Goal: Transaction & Acquisition: Purchase product/service

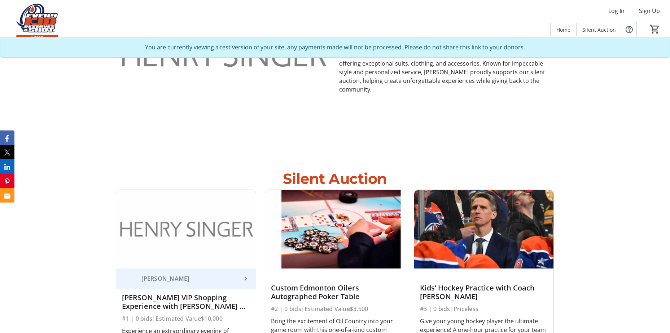
scroll to position [541, 0]
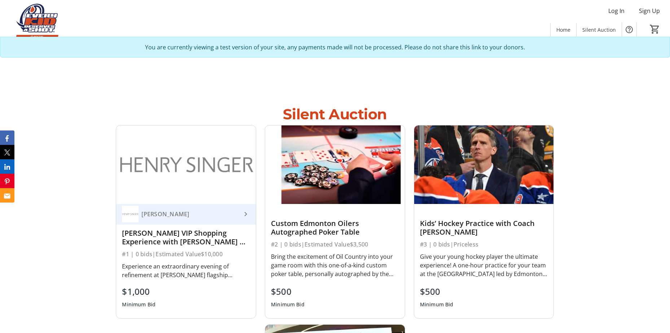
drag, startPoint x: 187, startPoint y: 174, endPoint x: 194, endPoint y: 173, distance: 7.3
click at [187, 174] on img at bounding box center [186, 165] width 140 height 78
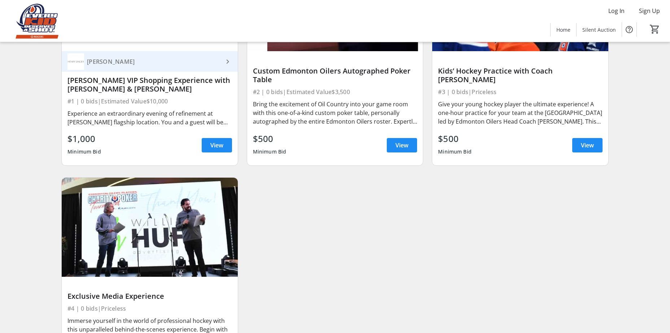
scroll to position [108, 0]
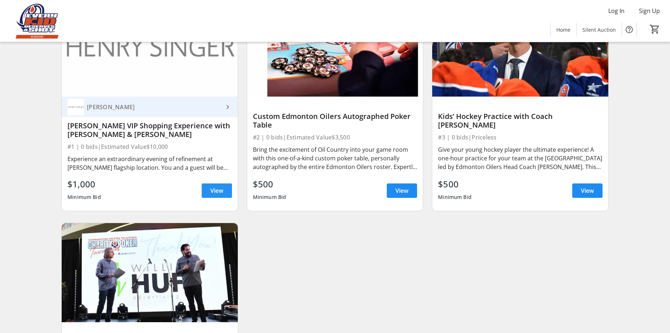
click at [218, 194] on span "View" at bounding box center [216, 191] width 13 height 9
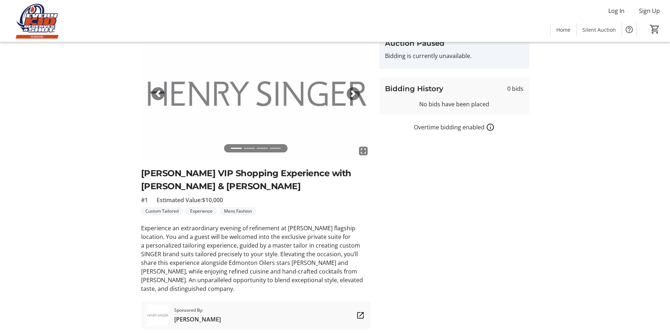
scroll to position [26, 0]
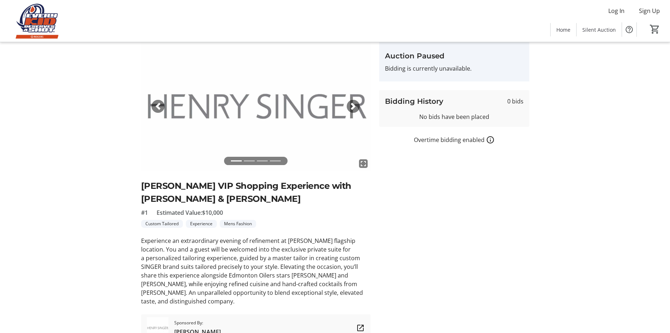
click at [351, 109] on span "button" at bounding box center [353, 106] width 7 height 7
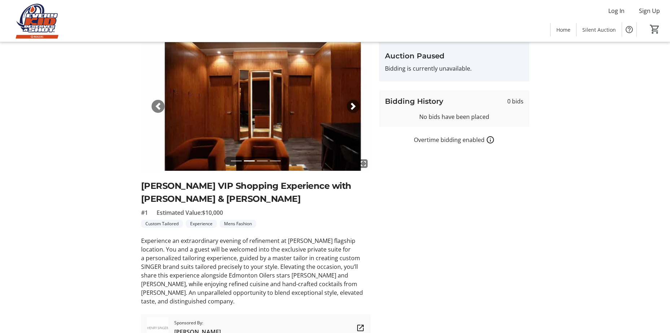
click at [351, 109] on span "button" at bounding box center [353, 106] width 7 height 7
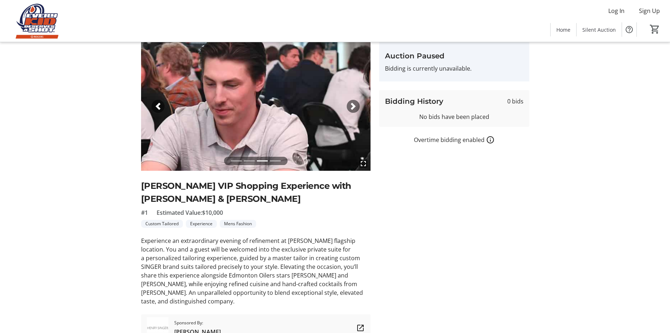
scroll to position [0, 0]
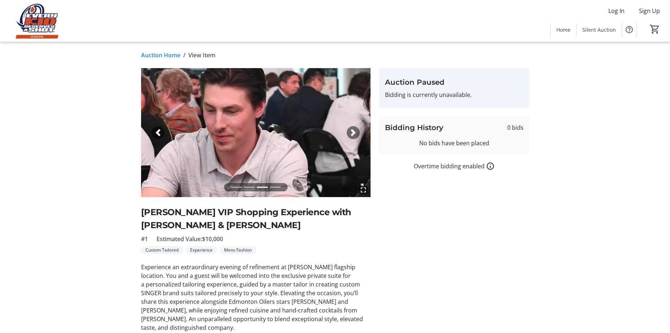
click at [343, 134] on img at bounding box center [256, 132] width 230 height 129
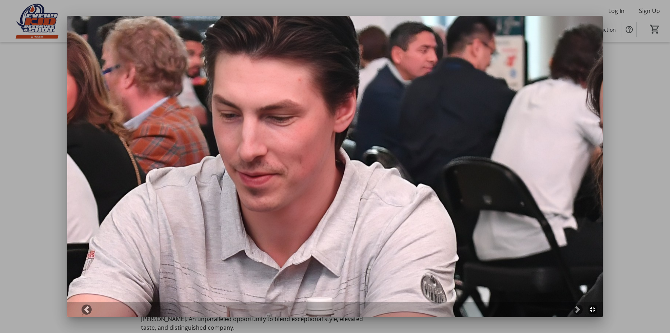
click at [354, 132] on img at bounding box center [335, 167] width 536 height 302
drag, startPoint x: 591, startPoint y: 212, endPoint x: 616, endPoint y: 234, distance: 32.5
click at [592, 212] on img at bounding box center [335, 167] width 536 height 302
click at [86, 310] on span at bounding box center [86, 309] width 7 height 7
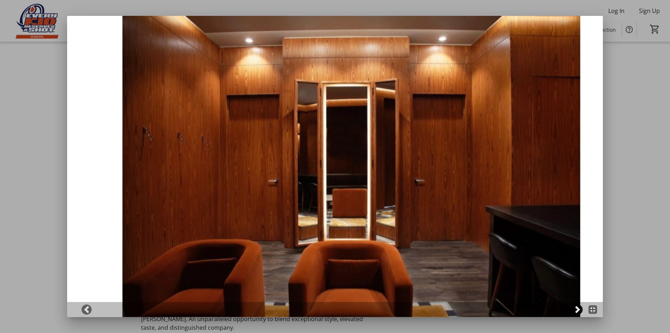
click at [578, 309] on span at bounding box center [577, 309] width 7 height 7
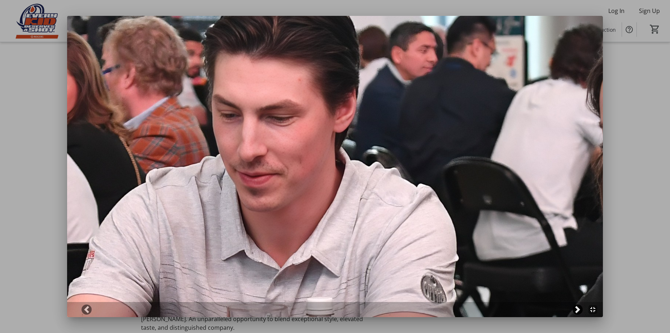
click at [578, 309] on span at bounding box center [577, 309] width 7 height 7
click at [578, 310] on span at bounding box center [577, 309] width 7 height 7
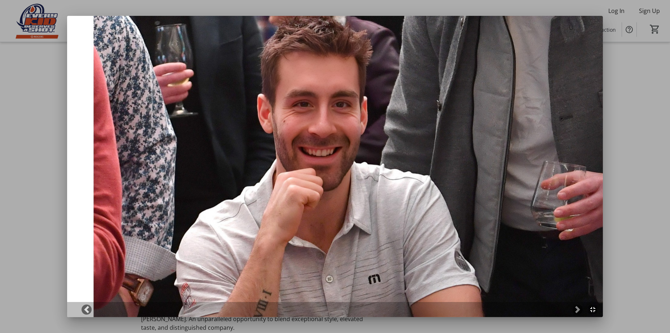
drag, startPoint x: 630, startPoint y: 81, endPoint x: 632, endPoint y: 75, distance: 5.7
click at [630, 81] on div at bounding box center [335, 166] width 670 height 333
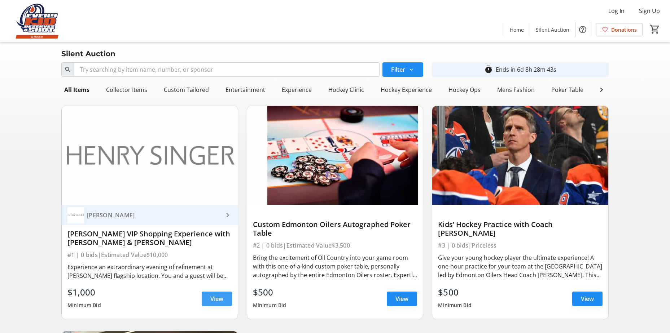
click at [215, 303] on span "View" at bounding box center [216, 299] width 13 height 9
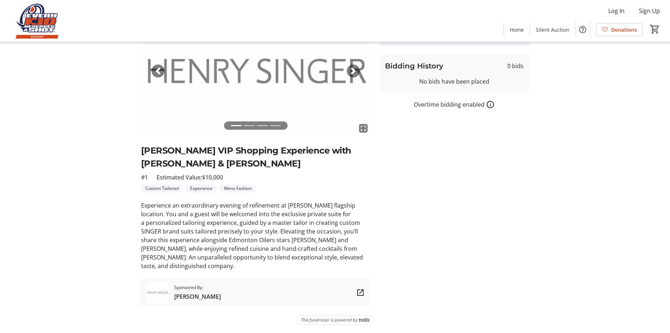
scroll to position [62, 0]
click at [357, 69] on div "Next" at bounding box center [353, 70] width 13 height 13
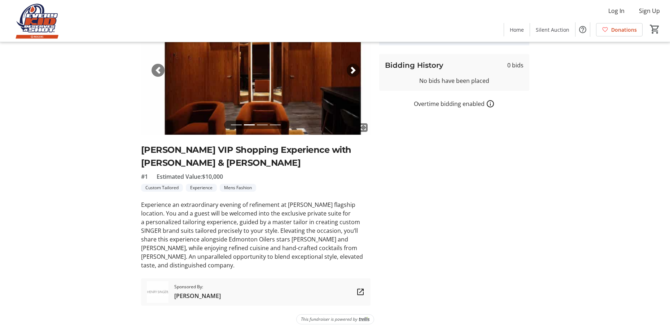
click at [357, 69] on span "button" at bounding box center [353, 70] width 7 height 7
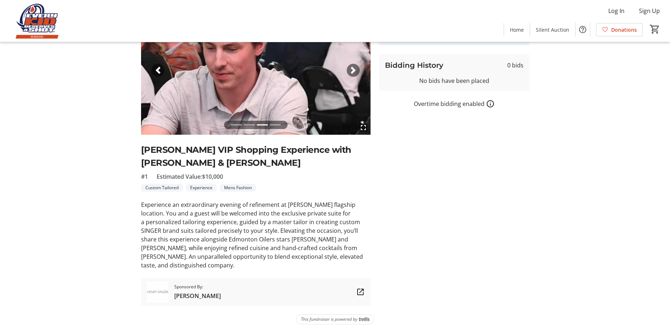
click at [349, 70] on div "Next" at bounding box center [353, 70] width 13 height 13
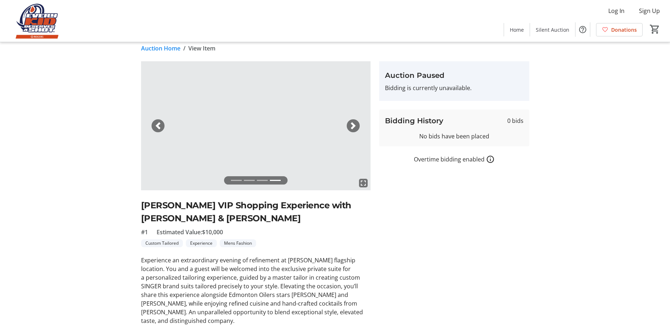
scroll to position [0, 0]
